Goal: Task Accomplishment & Management: Use online tool/utility

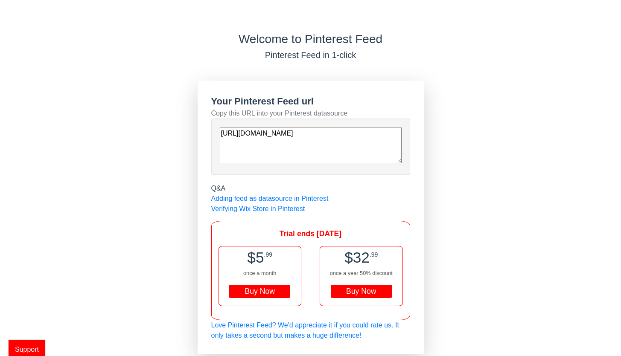
click at [285, 144] on textarea "[URL][DOMAIN_NAME]" at bounding box center [311, 145] width 182 height 36
click at [284, 197] on link "Adding feed as datasource in Pinterest" at bounding box center [269, 198] width 117 height 7
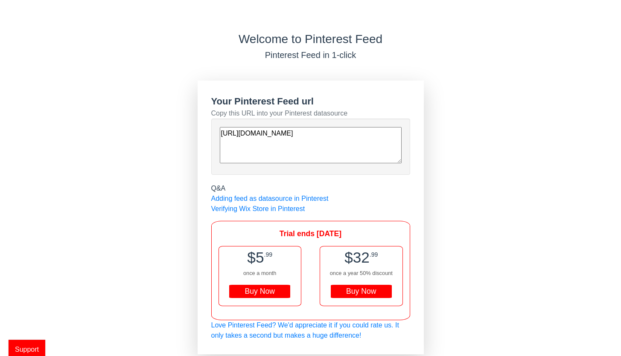
click at [272, 151] on textarea "[URL][DOMAIN_NAME]" at bounding box center [311, 145] width 182 height 36
